Goal: Task Accomplishment & Management: Complete application form

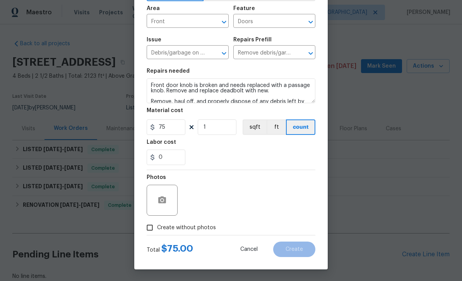
scroll to position [53, 0]
click at [165, 203] on icon "button" at bounding box center [162, 199] width 8 height 7
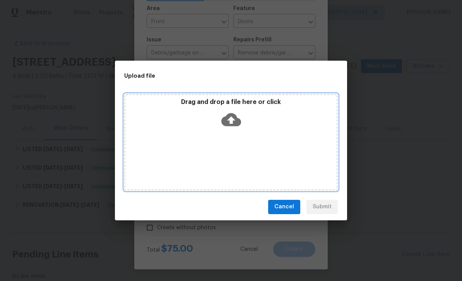
click at [259, 129] on div "Drag and drop a file here or click" at bounding box center [230, 114] width 211 height 33
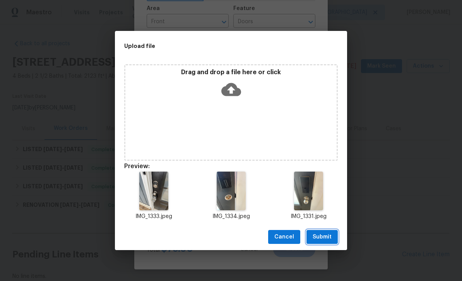
click at [324, 238] on span "Submit" at bounding box center [321, 237] width 19 height 10
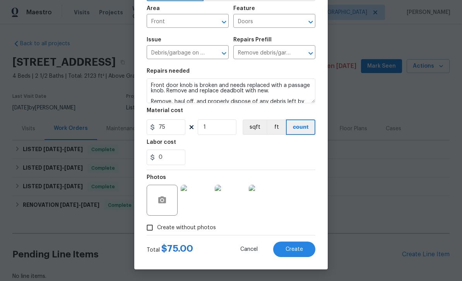
click at [299, 245] on button "Create" at bounding box center [294, 249] width 42 height 15
type input "0"
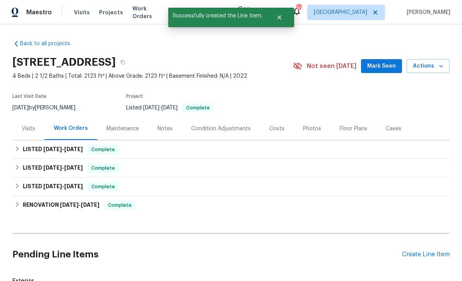
click at [419, 203] on div "Back to all projects [STREET_ADDRESS] 4 Beds | 2 1/2 Baths | Total: 2123 ft² | …" at bounding box center [230, 220] width 437 height 372
click at [411, 203] on div "Back to all projects [STREET_ADDRESS] 4 Beds | 2 1/2 Baths | Total: 2123 ft² | …" at bounding box center [230, 220] width 437 height 372
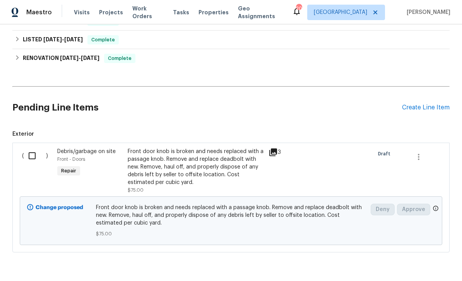
scroll to position [146, 0]
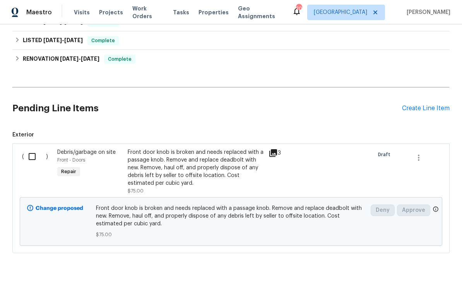
click at [421, 105] on div "Create Line Item" at bounding box center [426, 108] width 48 height 7
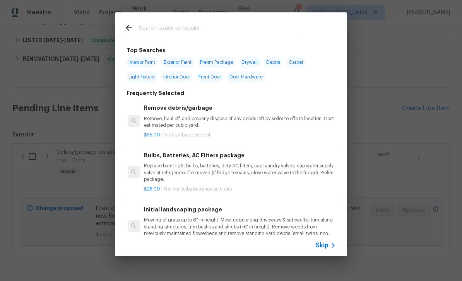
click at [241, 20] on div at bounding box center [213, 27] width 197 height 31
click at [218, 26] on input "text" at bounding box center [221, 29] width 164 height 12
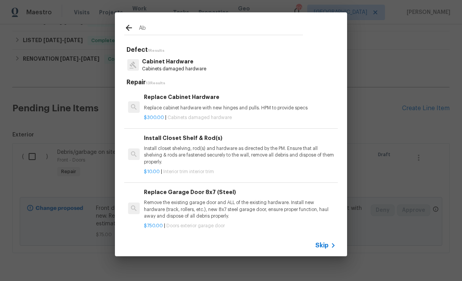
type input "A"
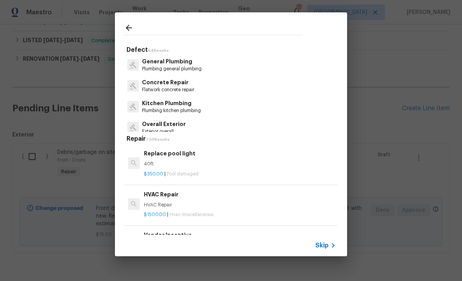
scroll to position [0, 0]
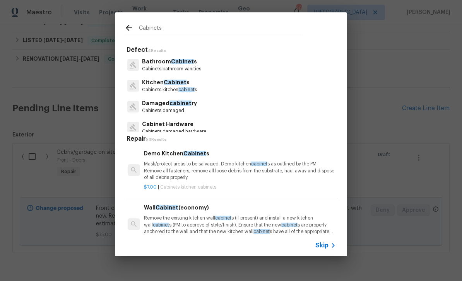
type input "Cabinets"
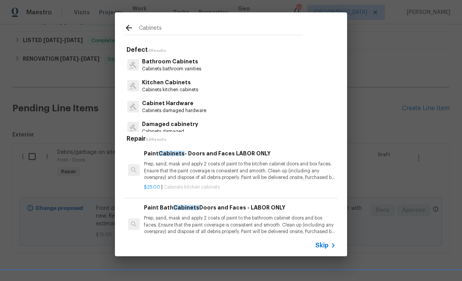
click at [184, 106] on p "Cabinet Hardware" at bounding box center [174, 103] width 64 height 8
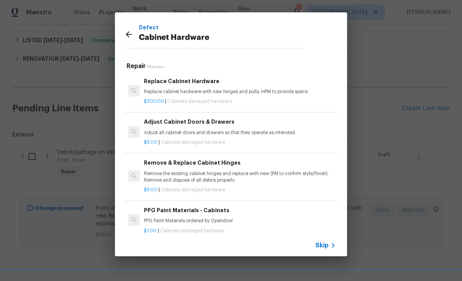
click at [225, 135] on p "Adjust all cabinet doors and drawers so that they operate as intended." at bounding box center [240, 132] width 192 height 7
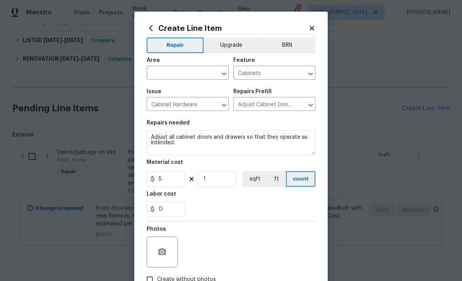
click at [188, 72] on input "text" at bounding box center [176, 74] width 60 height 12
click at [213, 110] on li "Kitchen" at bounding box center [187, 116] width 82 height 13
type input "Kitchen"
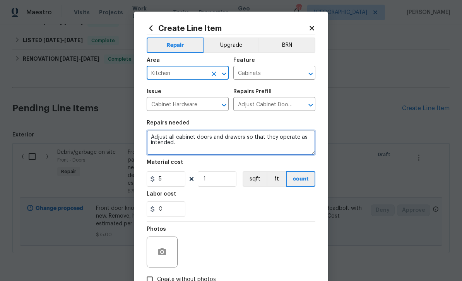
click at [207, 150] on textarea "Adjust all cabinet doors and drawers so that they operate as intended." at bounding box center [230, 142] width 169 height 25
type textarea "Adjust all cabinet doors and drawers so that they operate as intended. Tighten …"
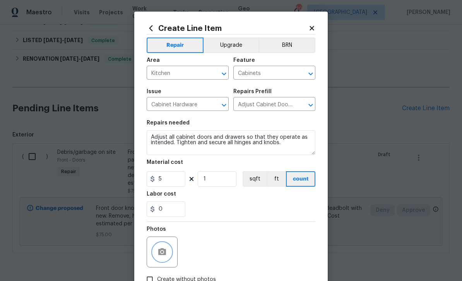
click at [167, 252] on button "button" at bounding box center [162, 252] width 19 height 19
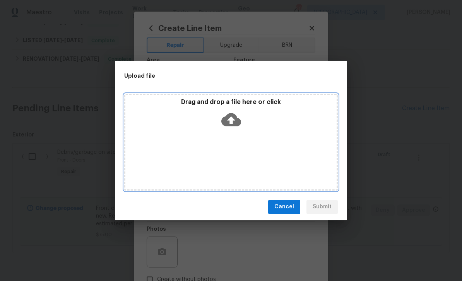
click at [278, 128] on div "Drag and drop a file here or click" at bounding box center [230, 114] width 211 height 33
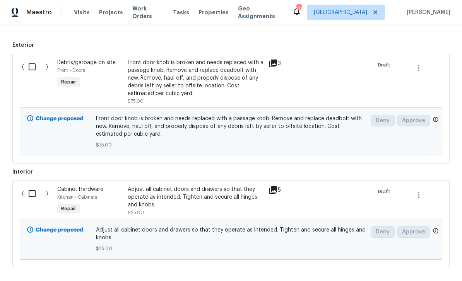
scroll to position [201, 0]
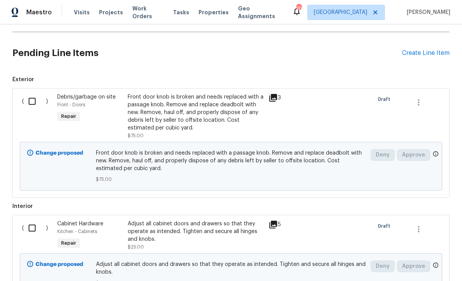
click at [35, 93] on input "checkbox" at bounding box center [35, 101] width 22 height 16
checkbox input "true"
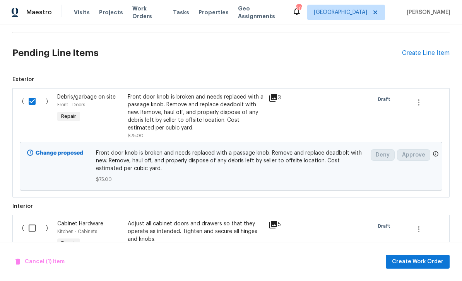
click at [31, 220] on input "checkbox" at bounding box center [35, 228] width 22 height 16
checkbox input "true"
click at [408, 263] on span "Create Work Order" at bounding box center [417, 262] width 51 height 10
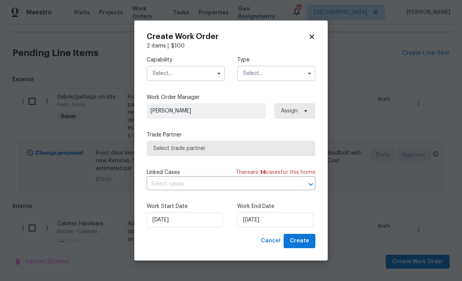
checkbox input "false"
click at [201, 75] on input "text" at bounding box center [185, 73] width 78 height 15
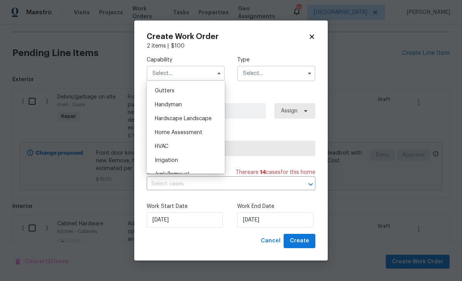
scroll to position [410, 0]
click at [193, 109] on div "Handyman" at bounding box center [185, 105] width 74 height 14
type input "Handyman"
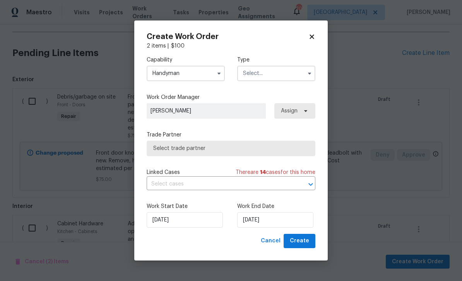
click at [290, 73] on input "text" at bounding box center [276, 73] width 78 height 15
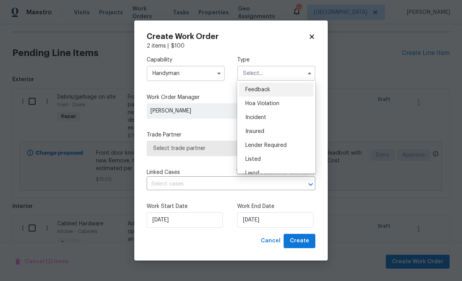
click at [283, 162] on div "Listed" at bounding box center [276, 159] width 74 height 14
type input "Listed"
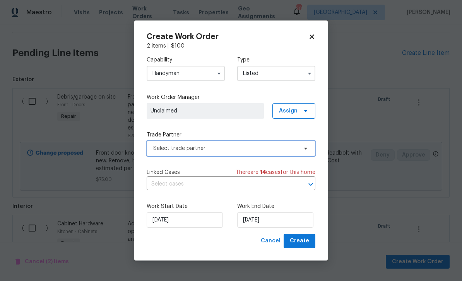
click at [249, 146] on span "Select trade partner" at bounding box center [225, 149] width 144 height 8
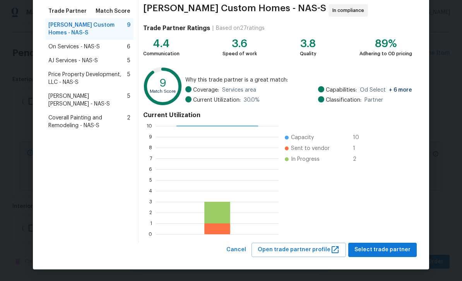
scroll to position [60, 0]
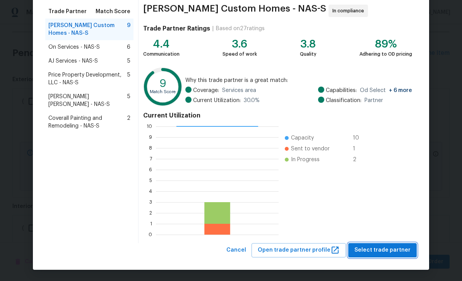
click at [402, 252] on span "Select trade partner" at bounding box center [382, 250] width 56 height 10
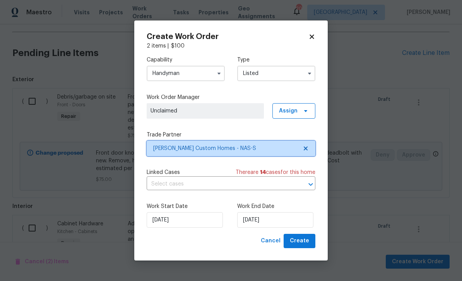
scroll to position [0, 0]
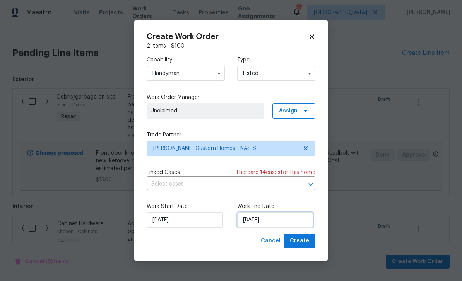
click at [265, 218] on input "[DATE]" at bounding box center [275, 219] width 76 height 15
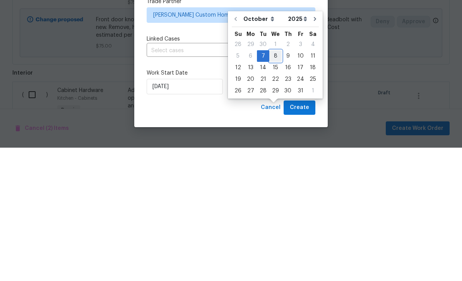
click at [271, 184] on div "8" at bounding box center [275, 189] width 12 height 11
type input "10/8/2025"
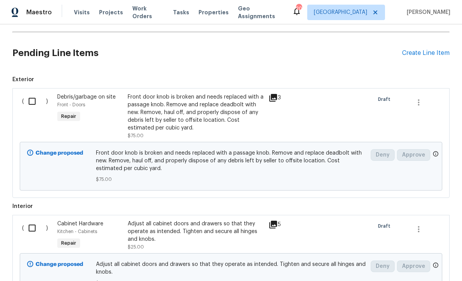
scroll to position [201, 0]
click at [34, 91] on div "( )" at bounding box center [37, 116] width 35 height 51
click at [31, 100] on input "checkbox" at bounding box center [35, 101] width 22 height 16
checkbox input "true"
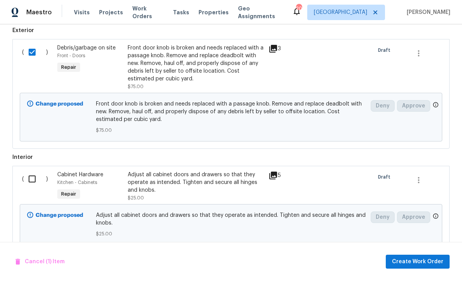
scroll to position [250, 0]
click at [32, 186] on input "checkbox" at bounding box center [35, 179] width 22 height 16
checkbox input "true"
click at [415, 263] on span "Create Work Order" at bounding box center [417, 262] width 51 height 10
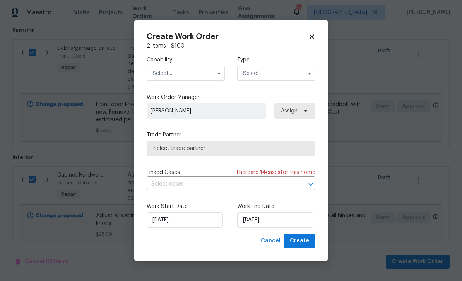
click at [208, 73] on input "text" at bounding box center [185, 73] width 78 height 15
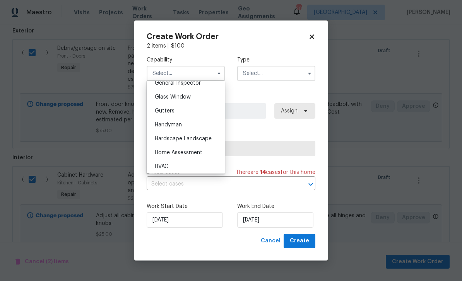
scroll to position [389, 0]
click at [192, 124] on div "Handyman" at bounding box center [185, 126] width 74 height 14
type input "Handyman"
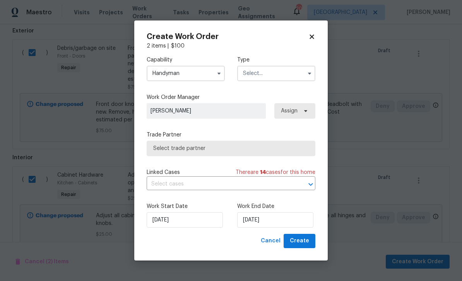
click at [291, 72] on input "text" at bounding box center [276, 73] width 78 height 15
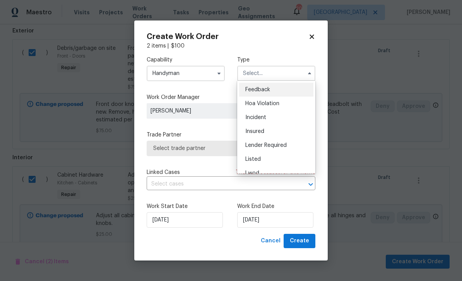
click at [280, 162] on div "Listed" at bounding box center [276, 159] width 74 height 14
type input "Listed"
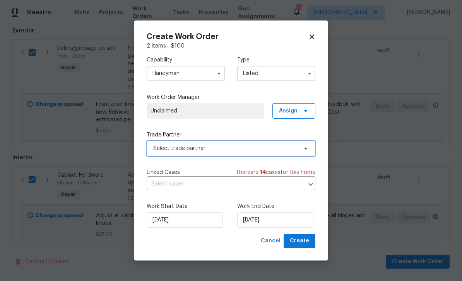
click at [244, 153] on span "Select trade partner" at bounding box center [230, 148] width 169 height 15
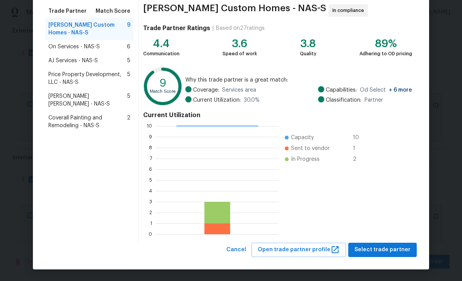
scroll to position [60, 0]
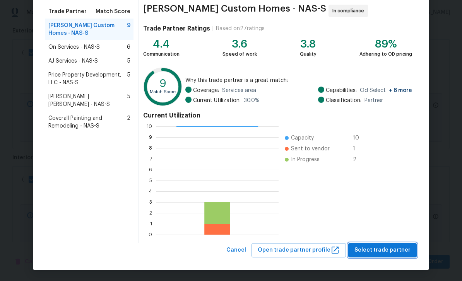
click at [392, 251] on span "Select trade partner" at bounding box center [382, 250] width 56 height 10
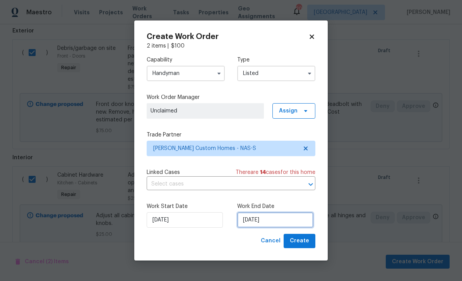
click at [288, 222] on input "[DATE]" at bounding box center [275, 219] width 76 height 15
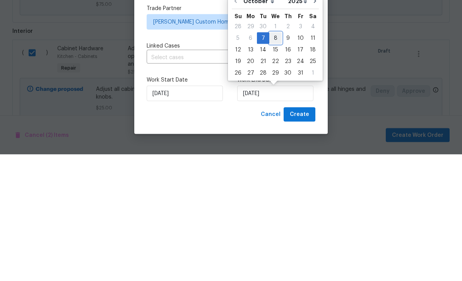
click at [276, 159] on div "8" at bounding box center [275, 164] width 12 height 11
type input "10/8/2025"
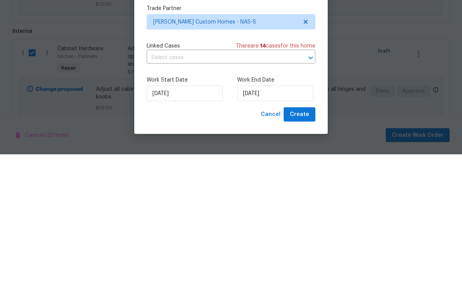
scroll to position [0, 0]
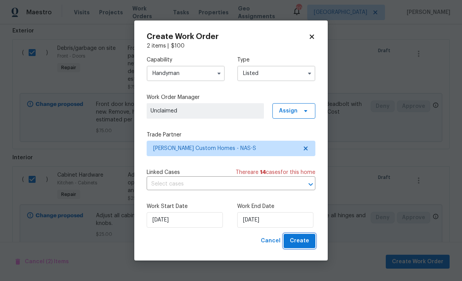
click at [304, 237] on span "Create" at bounding box center [299, 241] width 19 height 10
checkbox input "false"
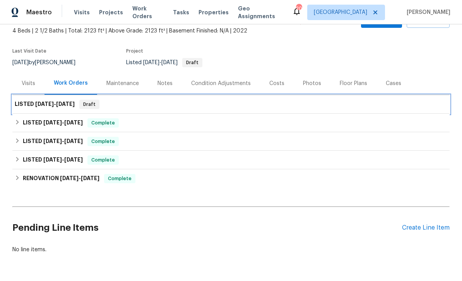
click at [322, 112] on div "LISTED 10/7/25 - 10/8/25 Draft" at bounding box center [230, 104] width 437 height 19
click at [46, 107] on h6 "LISTED 10/7/25 - 10/8/25" at bounding box center [45, 104] width 60 height 9
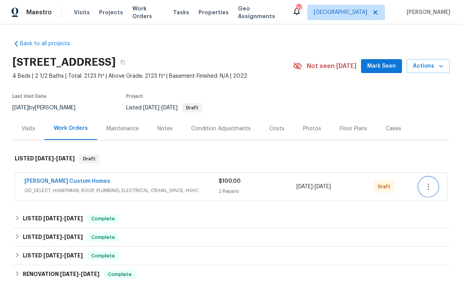
click at [430, 186] on icon "button" at bounding box center [427, 186] width 9 height 9
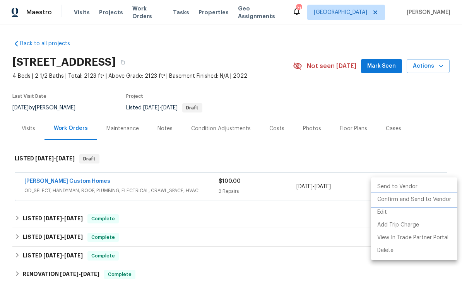
click at [418, 198] on li "Confirm and Send to Vendor" at bounding box center [414, 199] width 86 height 13
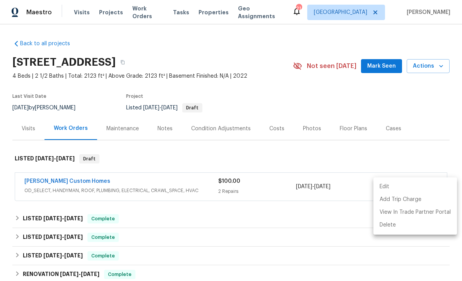
click at [411, 154] on div at bounding box center [231, 140] width 462 height 281
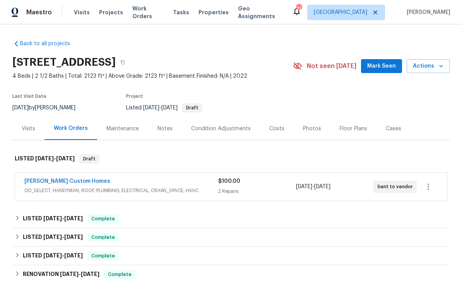
click at [60, 183] on link "[PERSON_NAME] Custom Homes" at bounding box center [67, 181] width 86 height 5
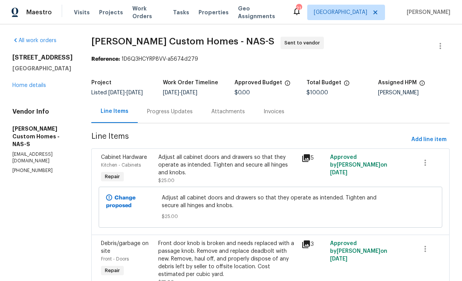
click at [184, 116] on div "Progress Updates" at bounding box center [170, 112] width 46 height 8
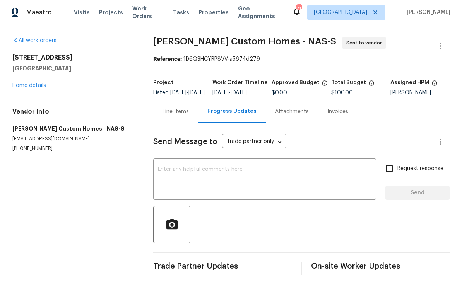
click at [278, 194] on textarea at bounding box center [264, 180] width 213 height 27
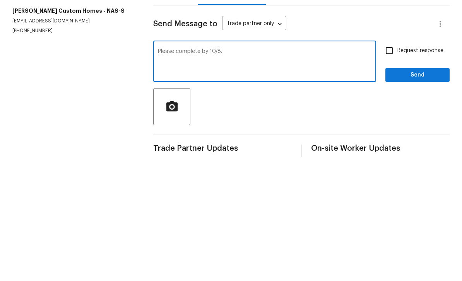
type textarea "Please complete by 10/8."
click at [407, 186] on button "Send" at bounding box center [417, 193] width 64 height 14
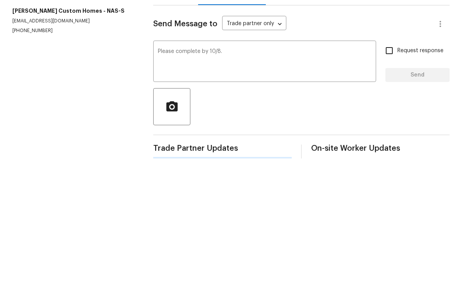
scroll to position [12, 0]
